Goal: Transaction & Acquisition: Purchase product/service

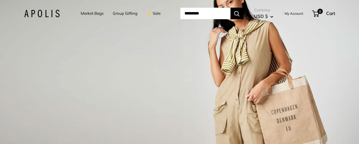
click at [83, 13] on link "Market Bags" at bounding box center [92, 13] width 23 height 7
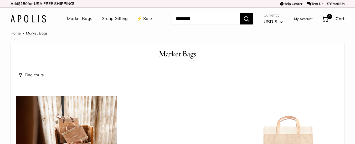
click at [143, 18] on link "⚡️ Sale" at bounding box center [144, 19] width 15 height 8
